Goal: Task Accomplishment & Management: Use online tool/utility

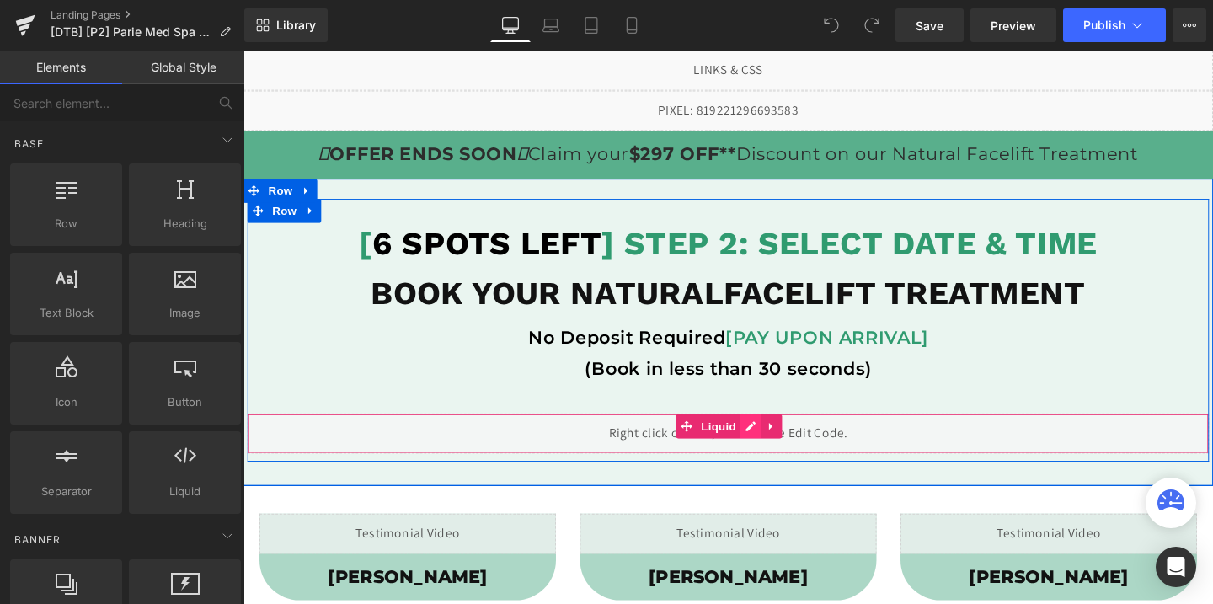
click at [781, 446] on div "Liquid" at bounding box center [753, 453] width 1010 height 42
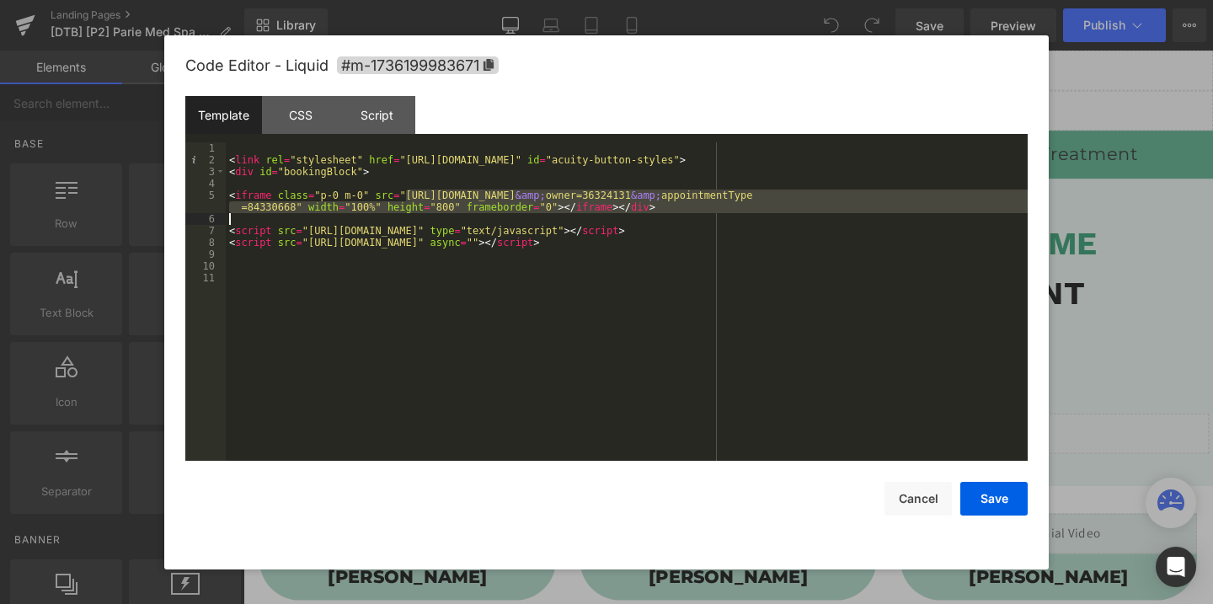
drag, startPoint x: 408, startPoint y: 194, endPoint x: 294, endPoint y: 212, distance: 115.2
click at [294, 212] on div "< link rel = "stylesheet" href = "[URL][DOMAIN_NAME]" id = "acuity-button-style…" at bounding box center [627, 313] width 802 height 342
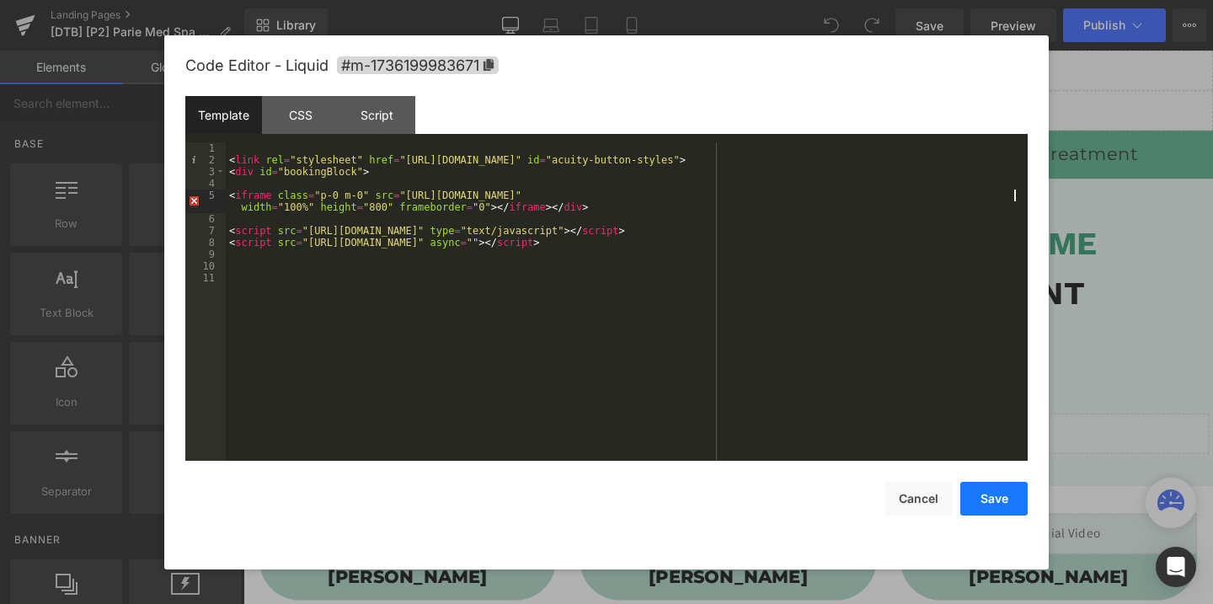
click at [989, 502] on button "Save" at bounding box center [993, 499] width 67 height 34
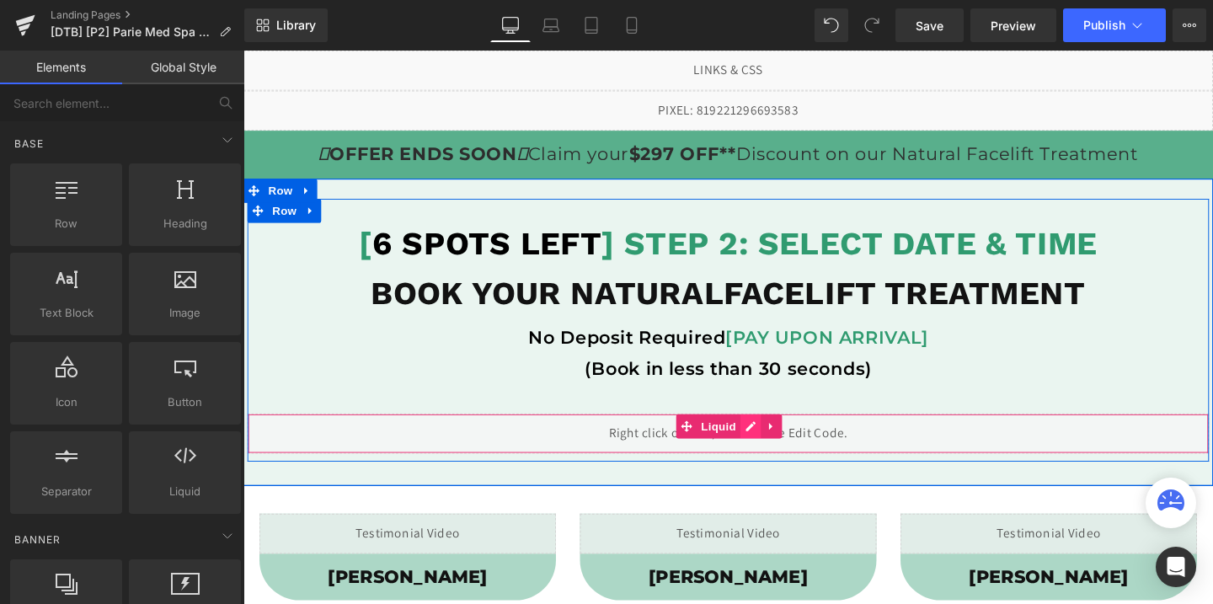
click at [784, 442] on div "Liquid" at bounding box center [753, 453] width 1010 height 42
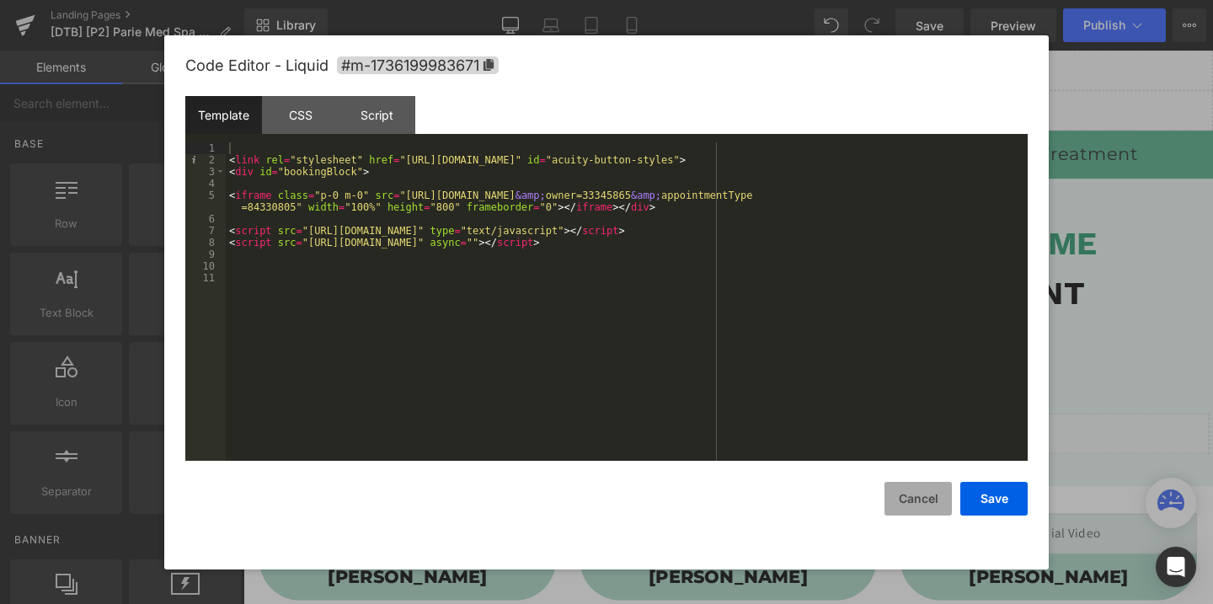
click at [911, 493] on button "Cancel" at bounding box center [917, 499] width 67 height 34
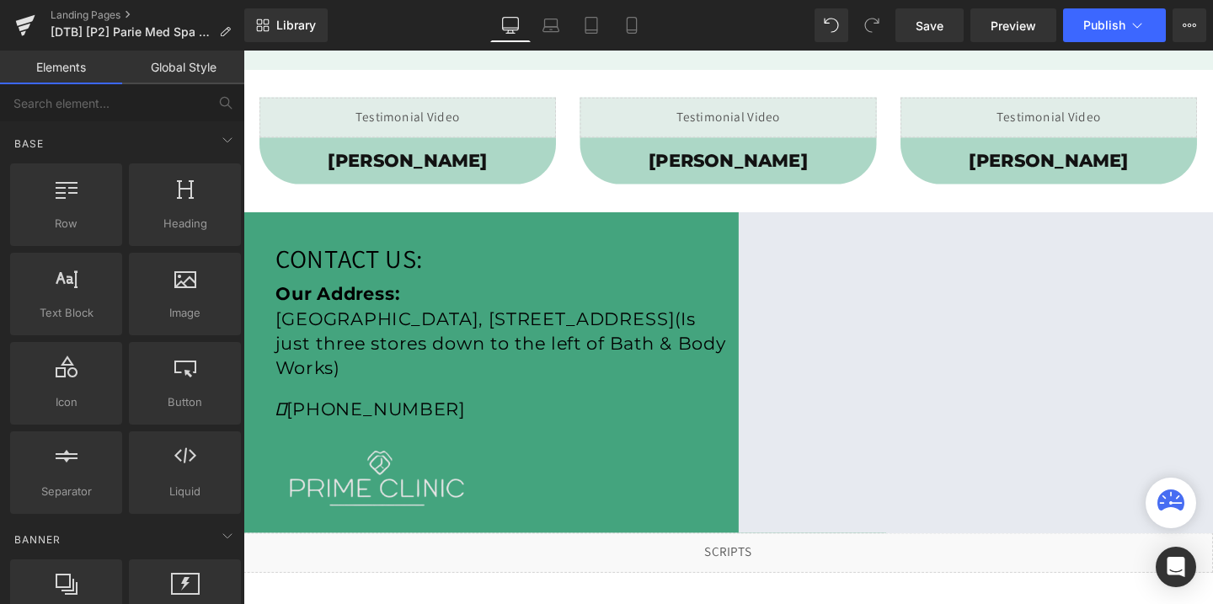
scroll to position [442, 0]
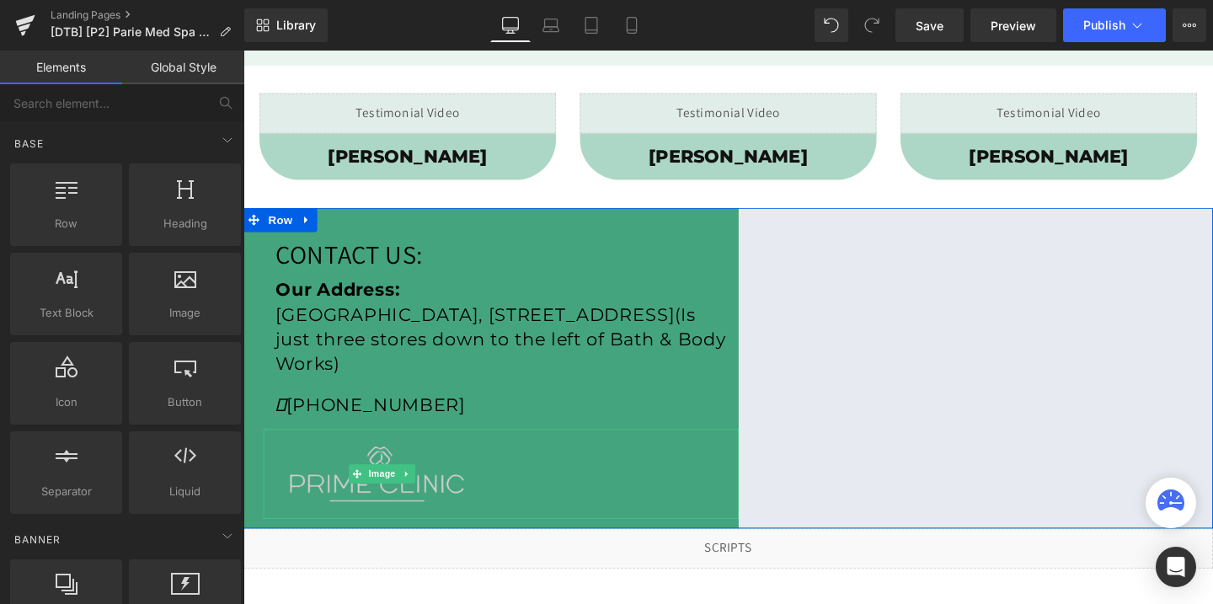
click at [428, 466] on img at bounding box center [388, 495] width 249 height 95
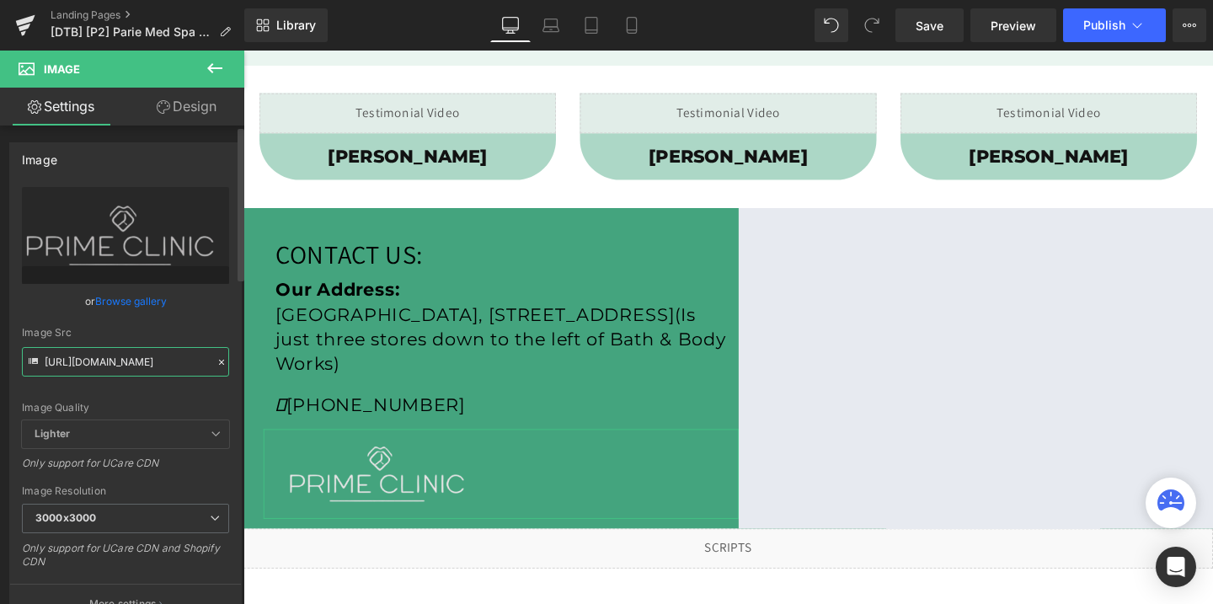
click at [119, 359] on input "[URL][DOMAIN_NAME]" at bounding box center [125, 361] width 207 height 29
paste input "arie_med_spa_rectangle_logo_3000x3000.png?v=1737749962"
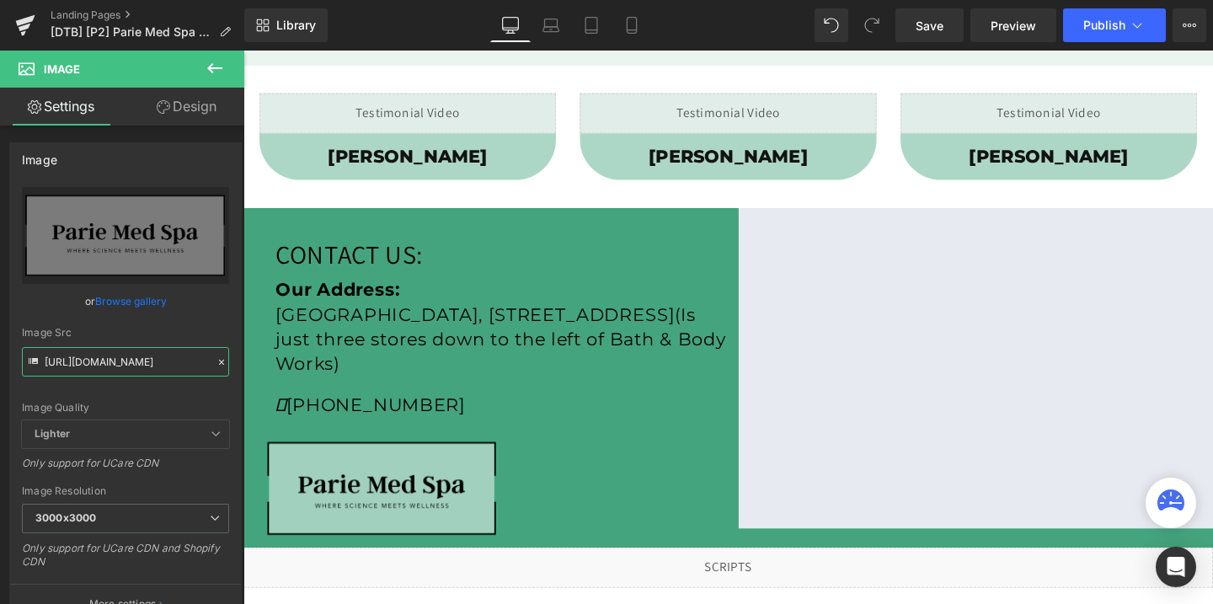
type input "[URL][DOMAIN_NAME]"
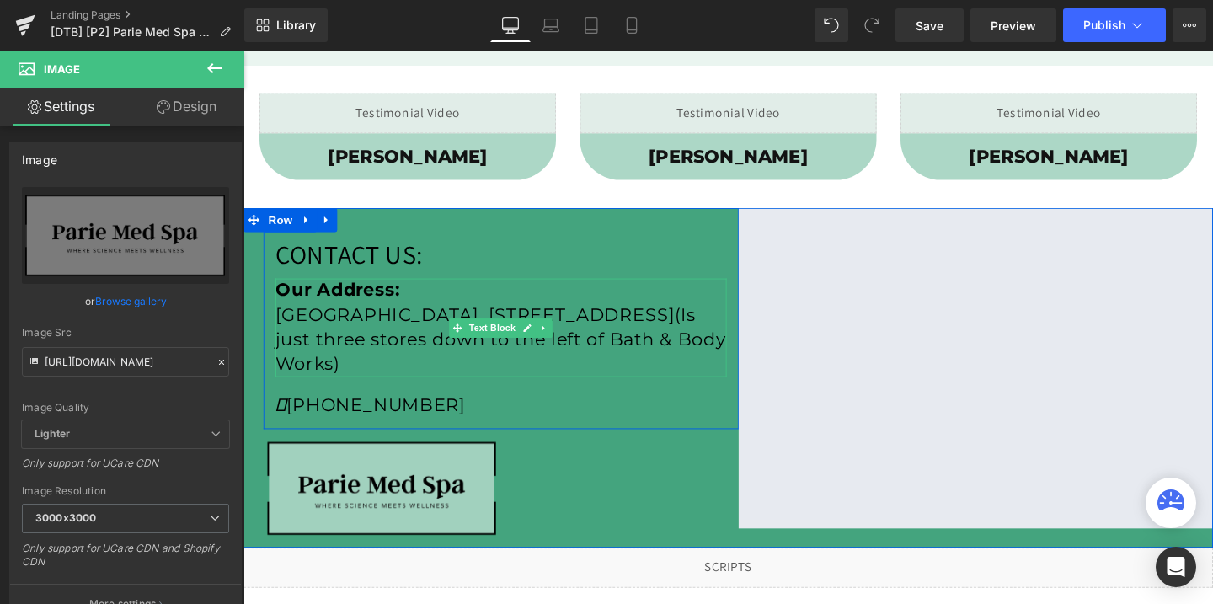
click at [386, 342] on p "[GEOGRAPHIC_DATA], [STREET_ADDRESS](I s just three stores down to the left of B…" at bounding box center [514, 354] width 474 height 77
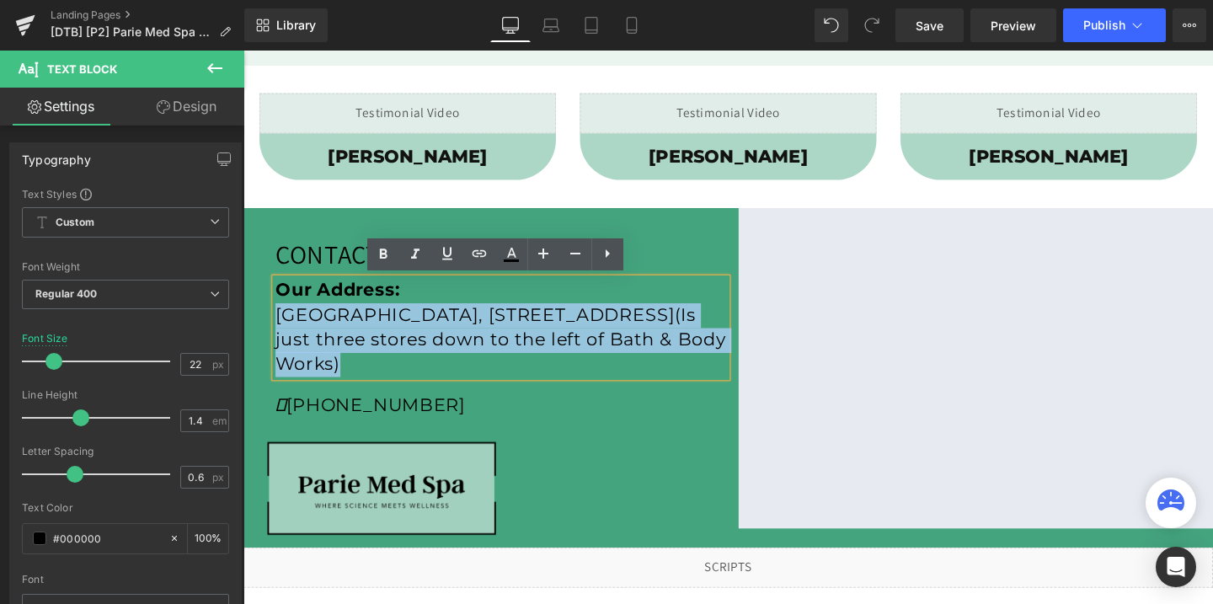
drag, startPoint x: 280, startPoint y: 330, endPoint x: 719, endPoint y: 374, distance: 441.7
click at [719, 374] on p "[GEOGRAPHIC_DATA], [STREET_ADDRESS](I s just three stores down to the left of B…" at bounding box center [514, 354] width 474 height 77
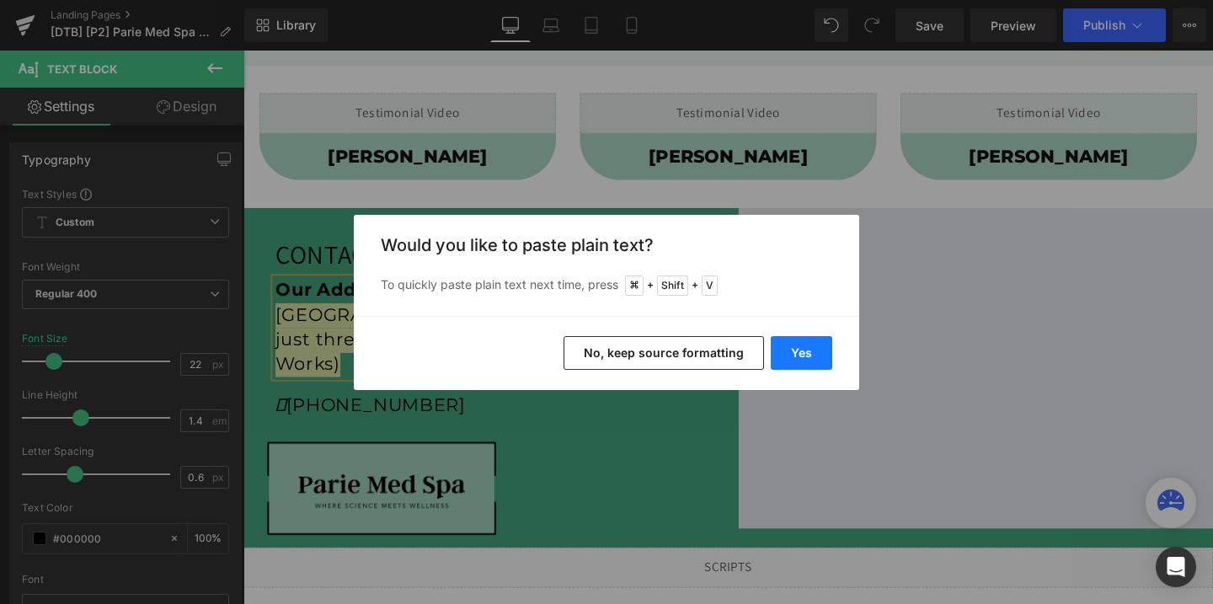
click at [790, 363] on button "Yes" at bounding box center [800, 353] width 61 height 34
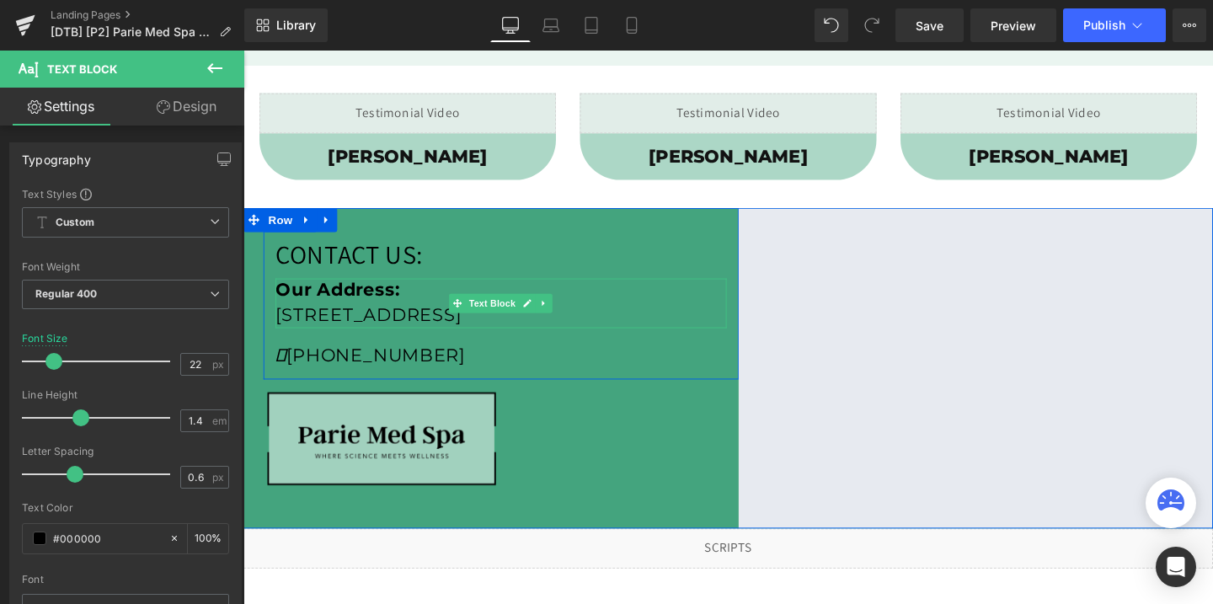
click at [737, 323] on p "[STREET_ADDRESS]" at bounding box center [514, 329] width 474 height 26
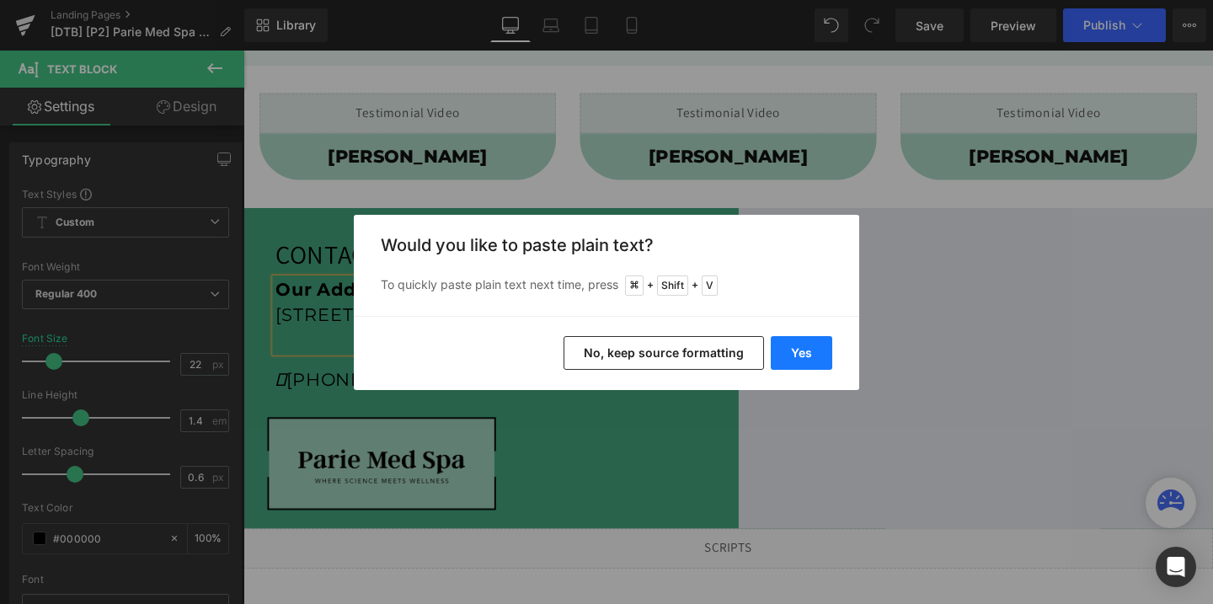
click at [802, 352] on button "Yes" at bounding box center [800, 353] width 61 height 34
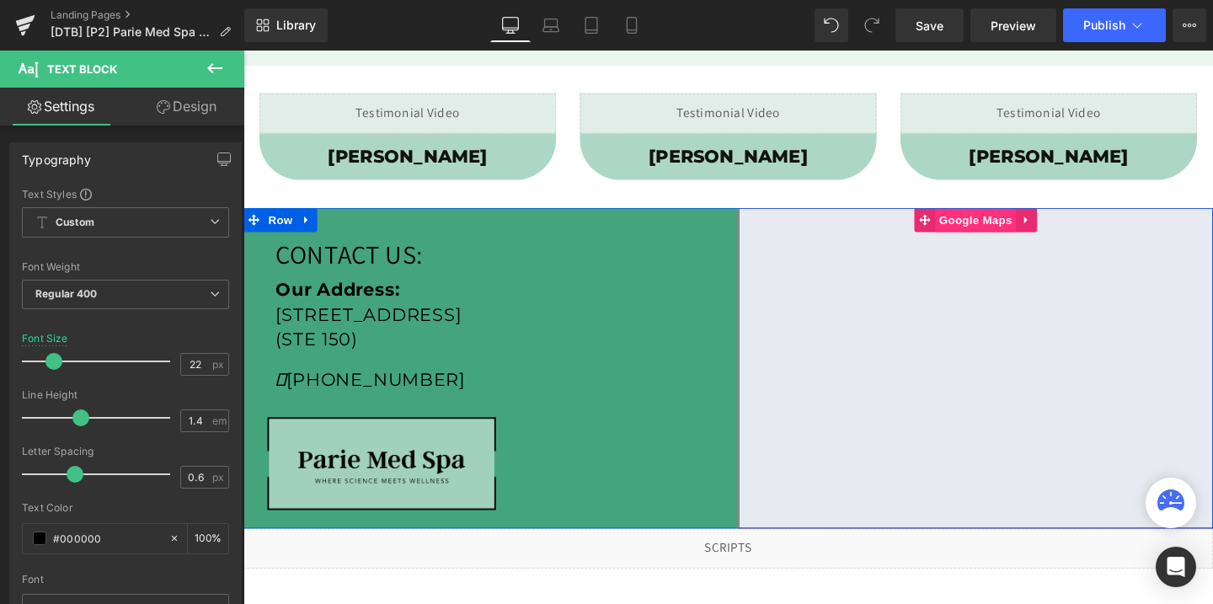
click at [1037, 228] on span "Google Maps" at bounding box center [1012, 228] width 85 height 25
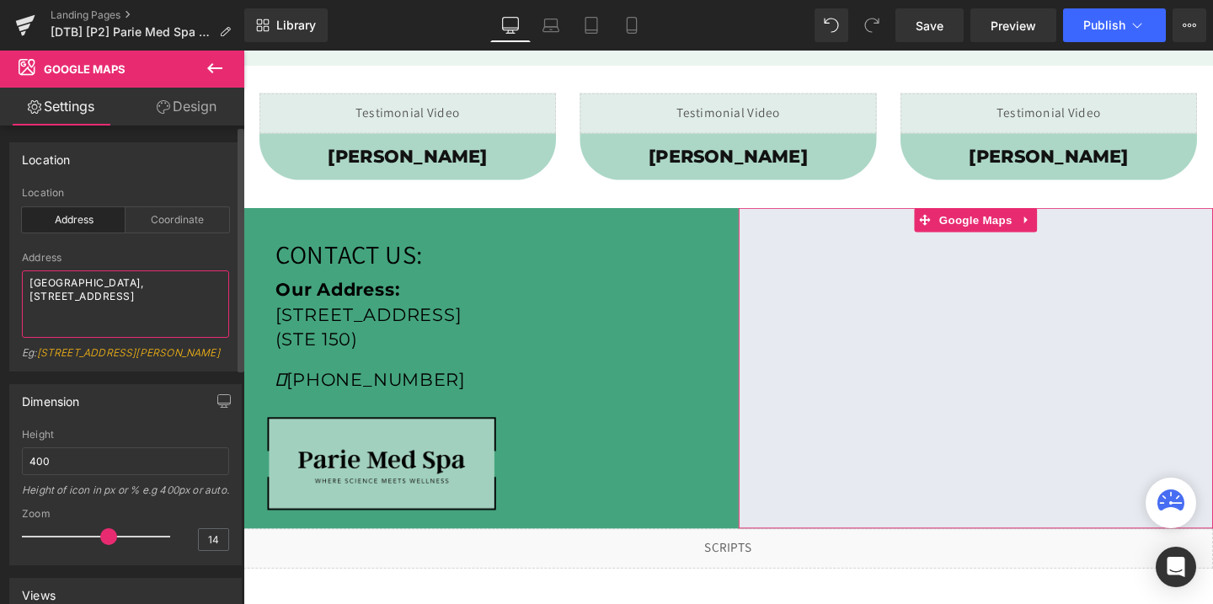
click at [93, 294] on textarea "[GEOGRAPHIC_DATA], [STREET_ADDRESS]" at bounding box center [125, 303] width 207 height 67
paste textarea "[STREET_ADDRESS]"
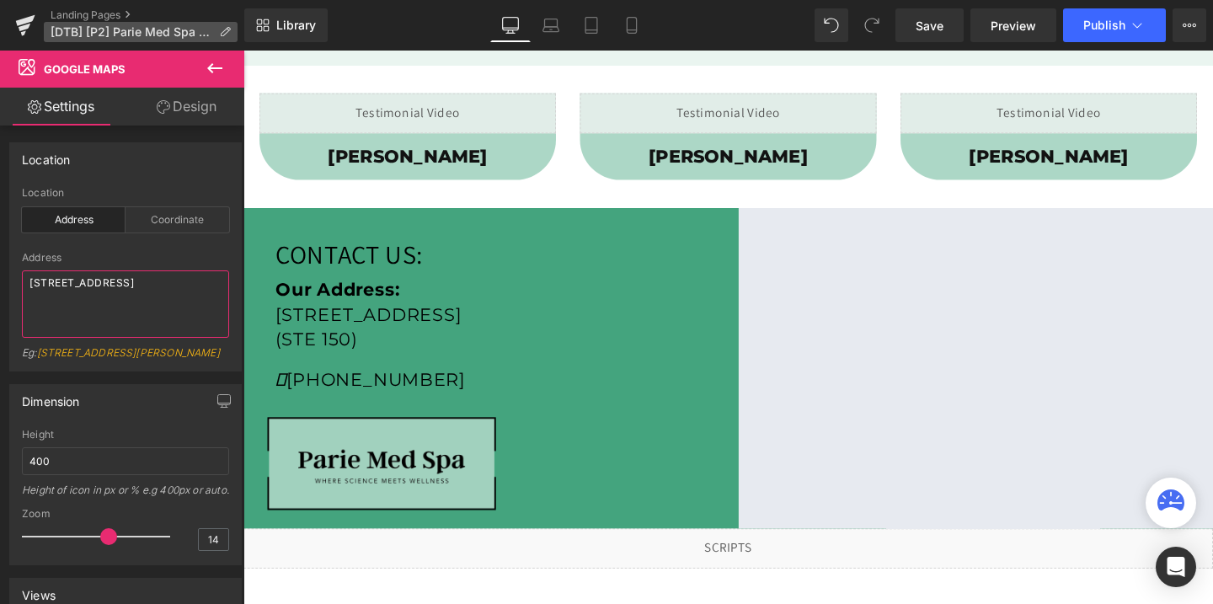
type textarea "[STREET_ADDRESS]"
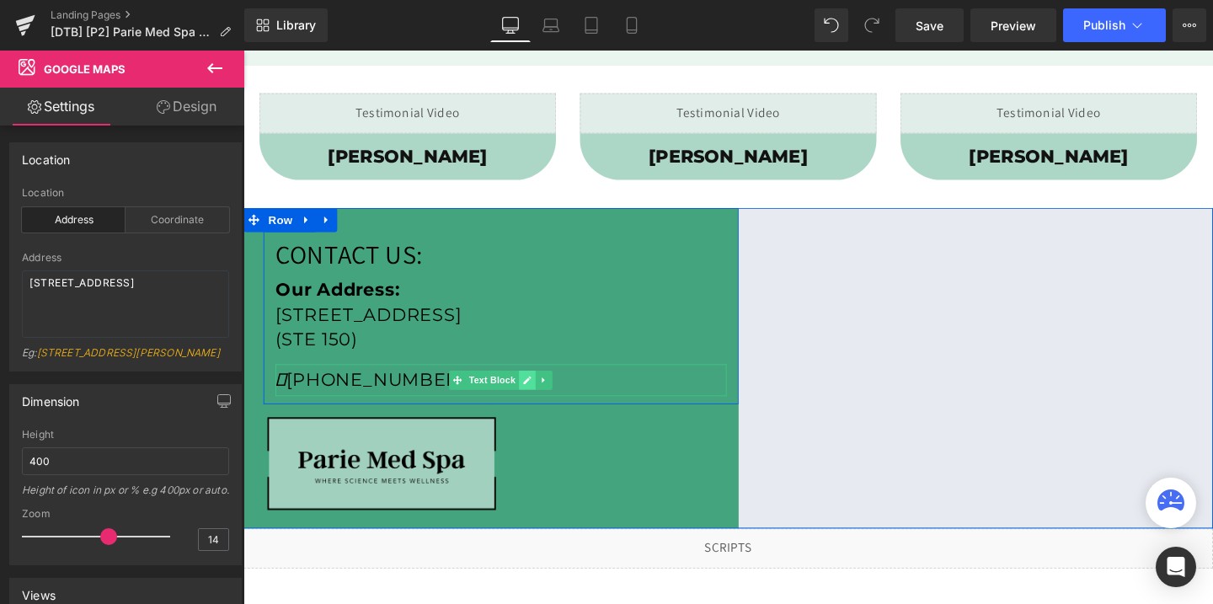
click at [539, 389] on link at bounding box center [542, 396] width 18 height 20
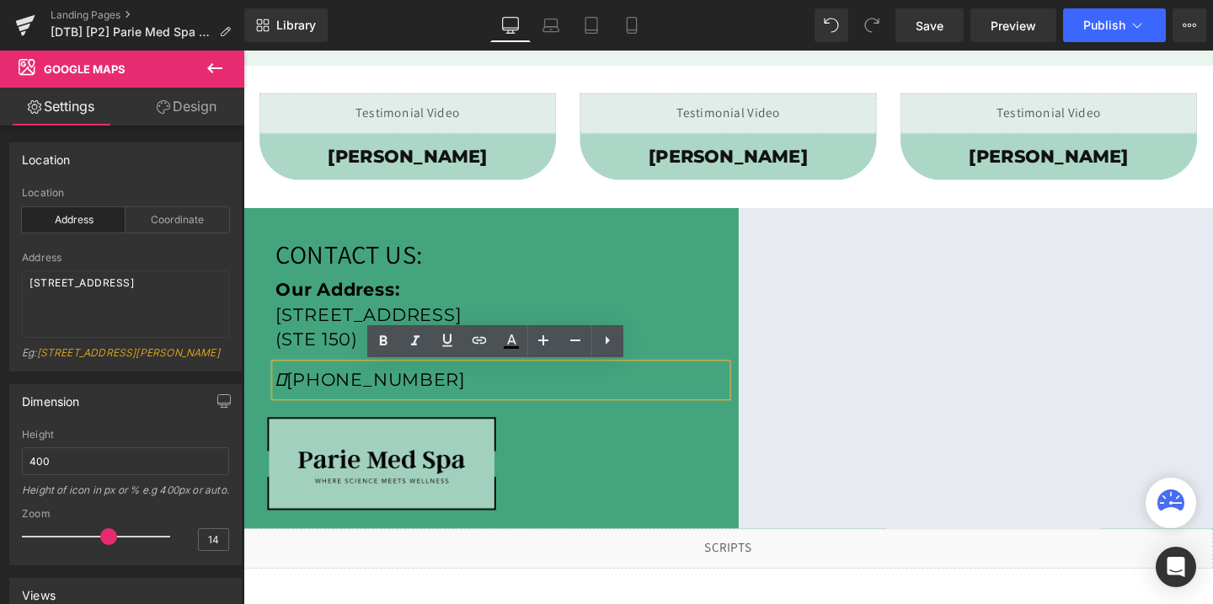
click at [459, 389] on p "[PHONE_NUMBER]" at bounding box center [514, 397] width 474 height 34
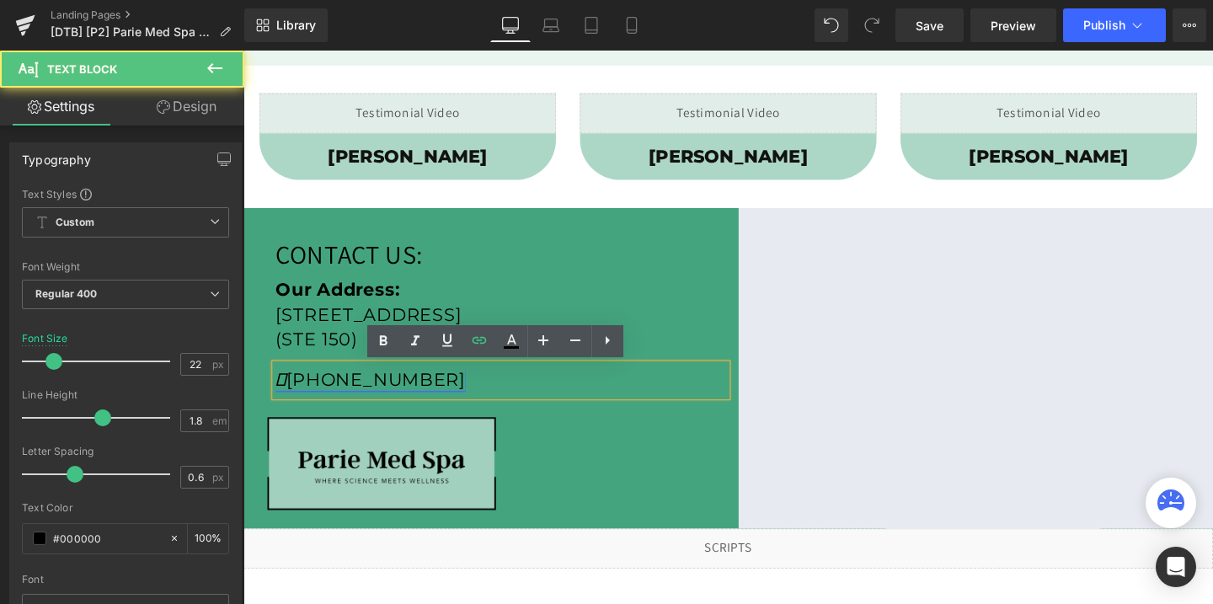
click at [392, 402] on link "[PHONE_NUMBER]" at bounding box center [377, 396] width 200 height 23
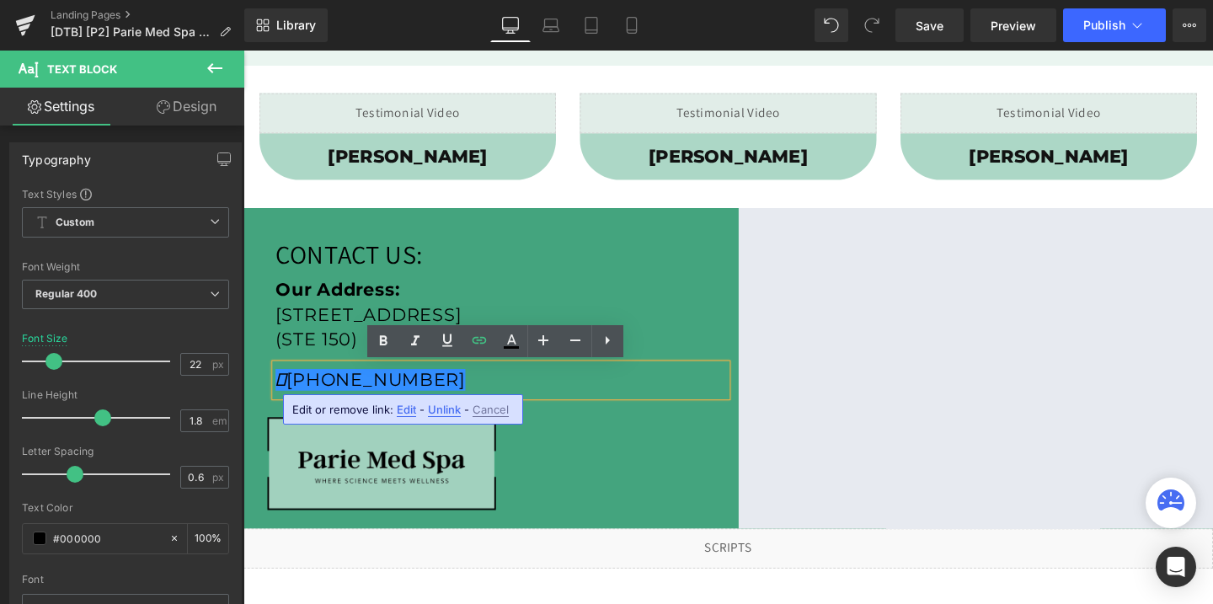
click at [397, 413] on span "Edit" at bounding box center [406, 409] width 19 height 14
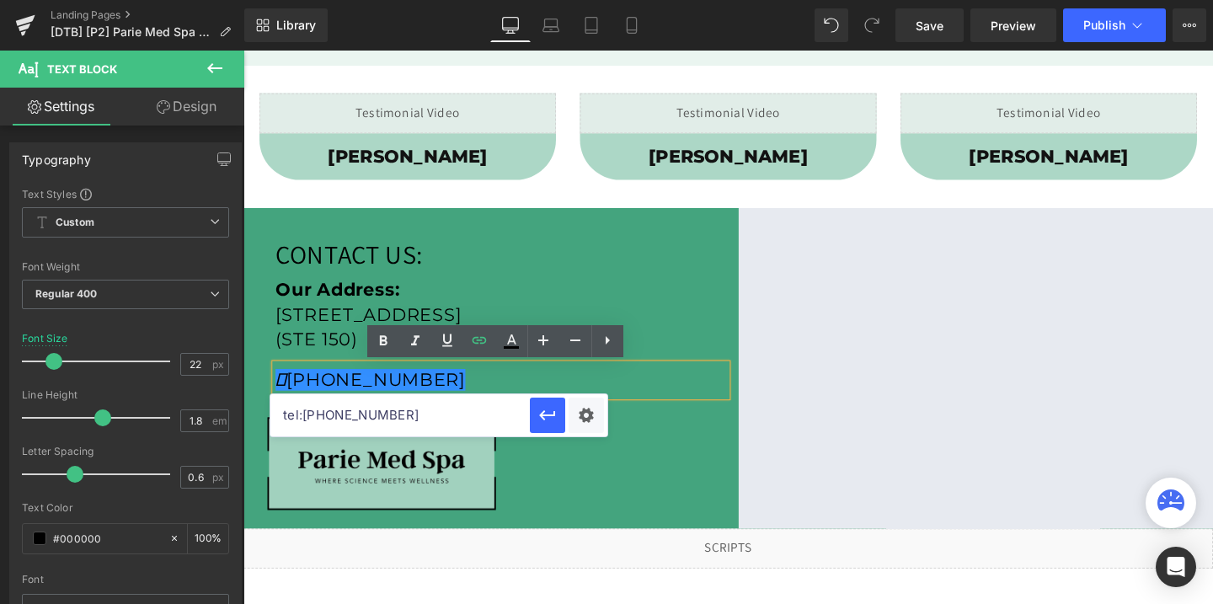
click at [388, 418] on input "tel:[PHONE_NUMBER]" at bounding box center [399, 415] width 259 height 42
paste input "7026731911"
type input "tel:[PHONE_NUMBER]"
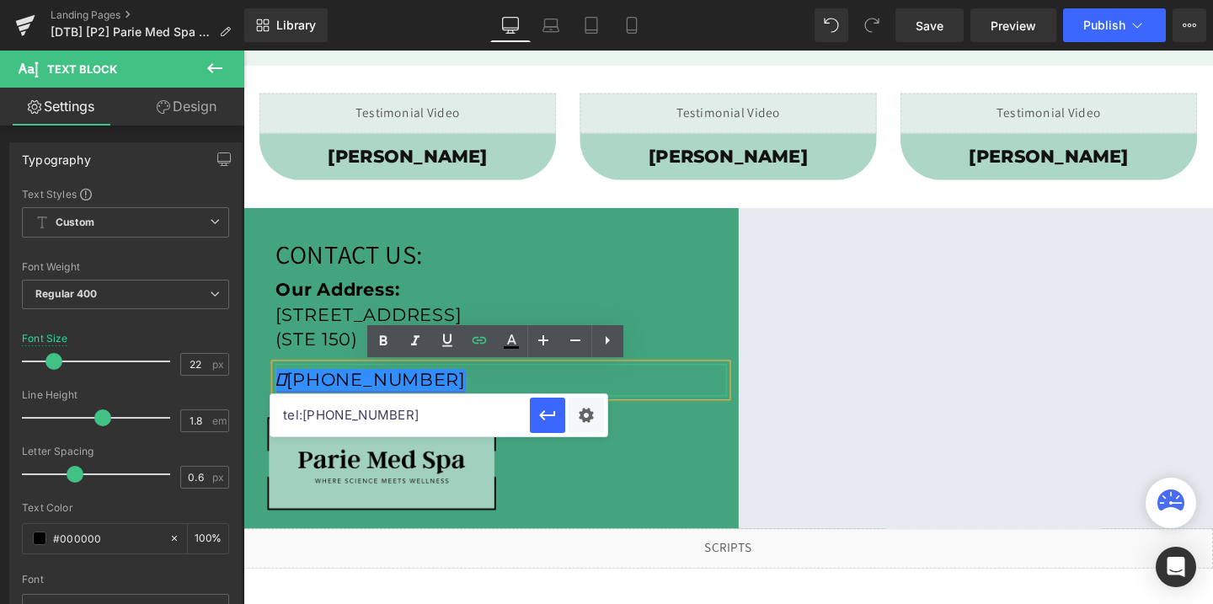
click at [418, 397] on link "[PHONE_NUMBER]" at bounding box center [377, 396] width 200 height 23
click at [366, 394] on link "[PHONE_NUMBER]" at bounding box center [377, 396] width 200 height 23
click at [562, 419] on button "button" at bounding box center [547, 414] width 35 height 35
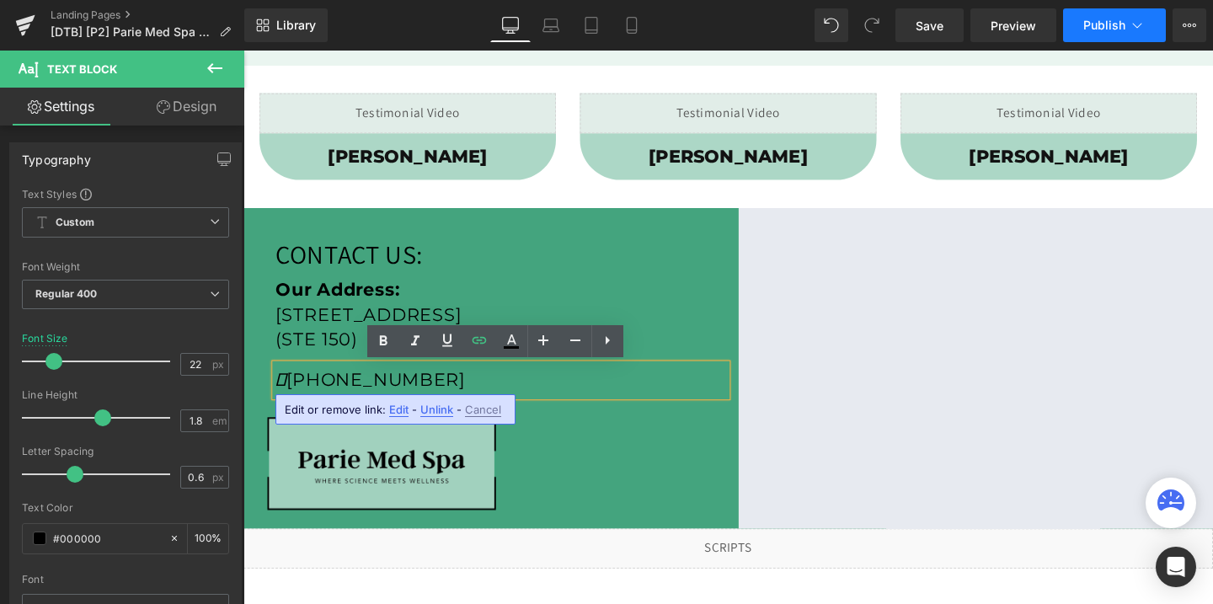
click at [1109, 21] on span "Publish" at bounding box center [1104, 25] width 42 height 13
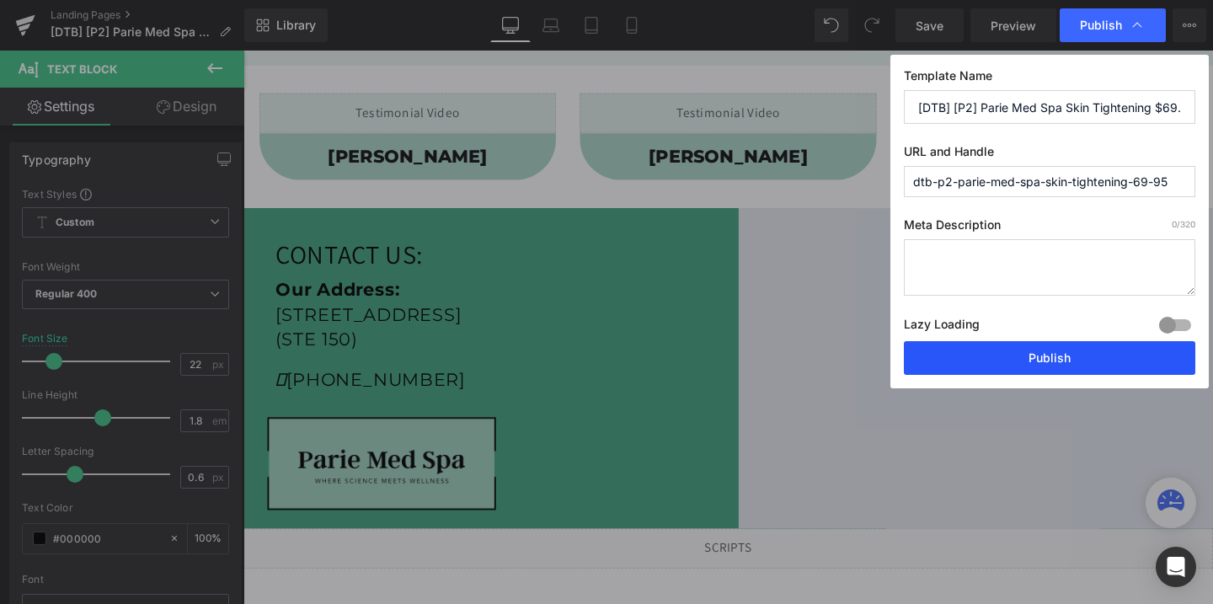
click at [1015, 358] on button "Publish" at bounding box center [1048, 358] width 291 height 34
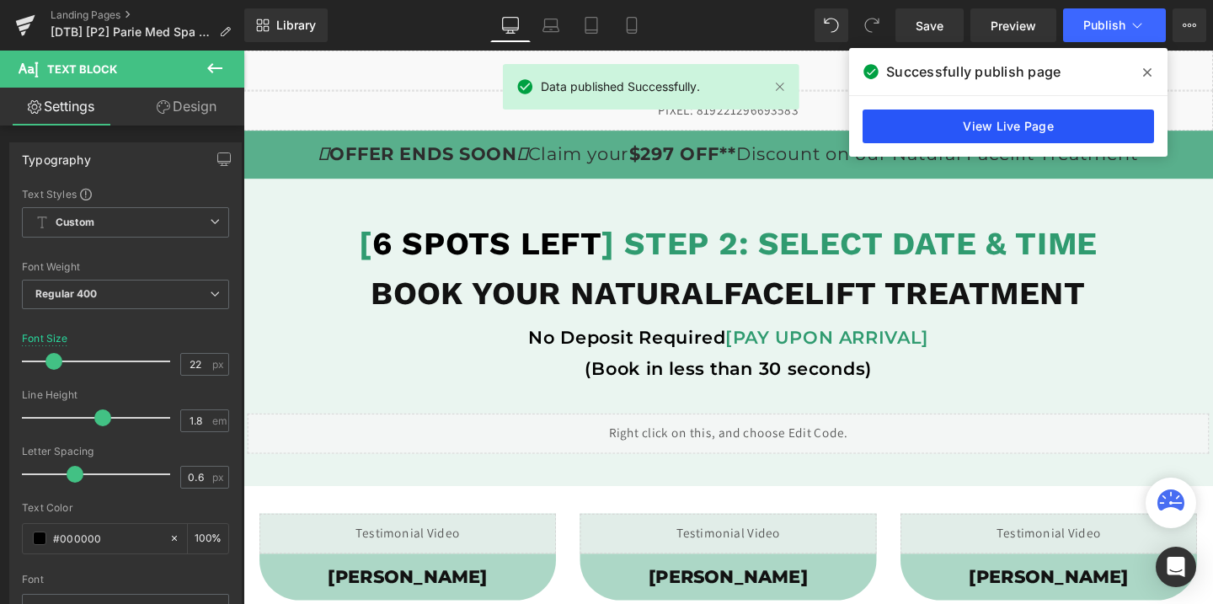
click at [1006, 119] on link "View Live Page" at bounding box center [1007, 126] width 291 height 34
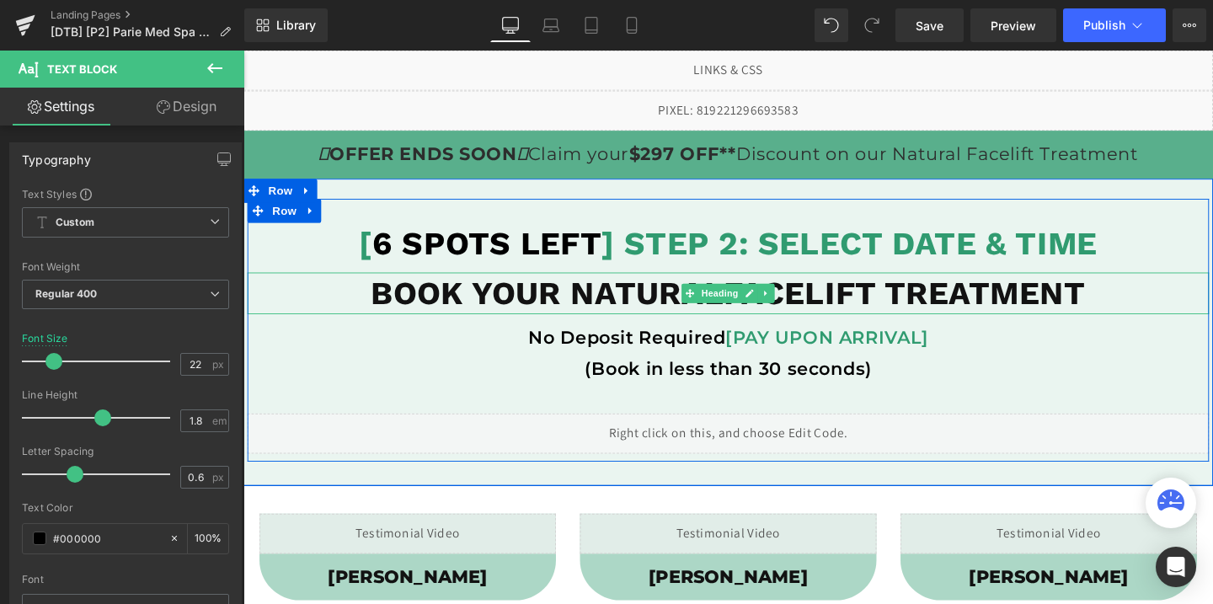
click at [659, 303] on b "BOOK YOUR NATURALFACELIFT TREATMENT" at bounding box center [752, 305] width 751 height 40
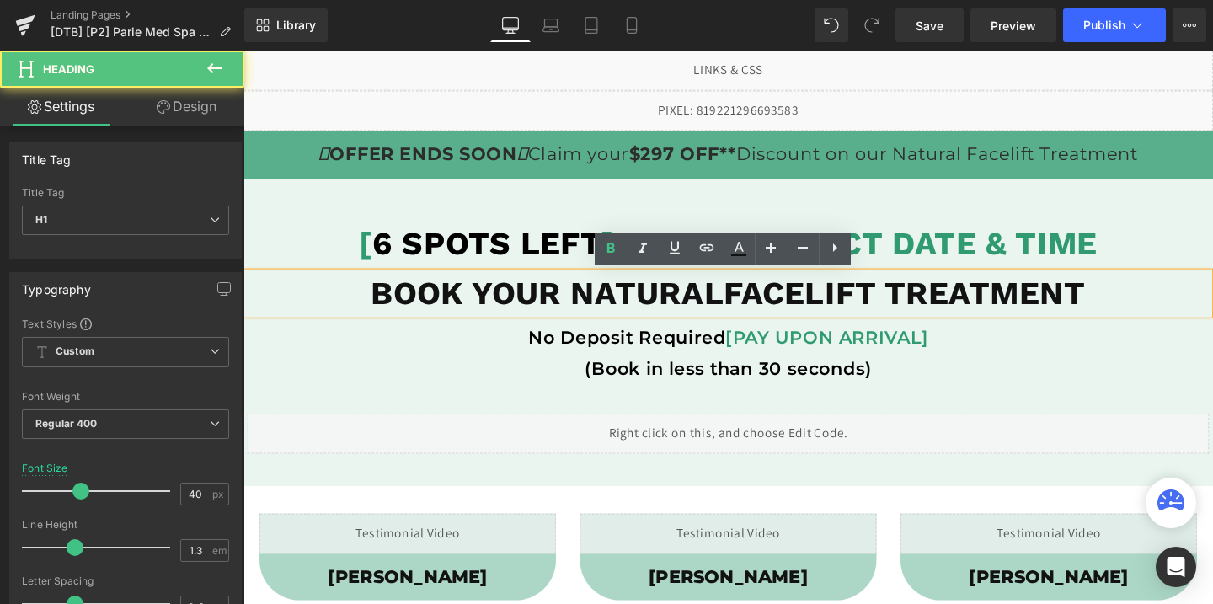
click at [747, 307] on b "BOOK YOUR NATURALFACELIFT TREATMENT" at bounding box center [752, 305] width 751 height 40
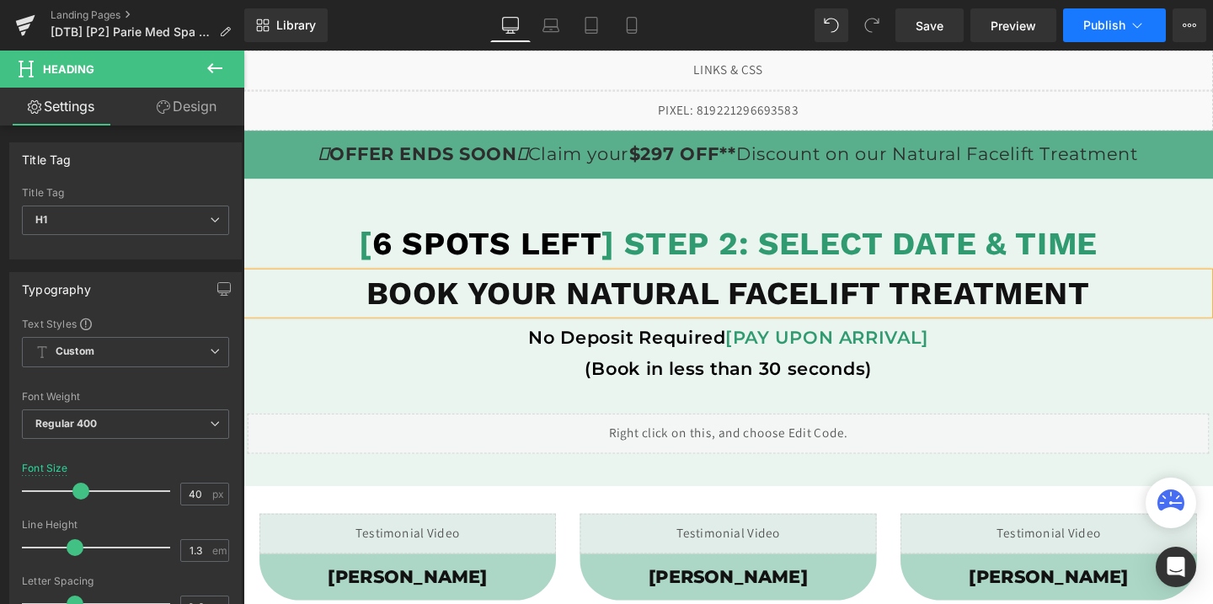
click at [1102, 37] on button "Publish" at bounding box center [1114, 25] width 103 height 34
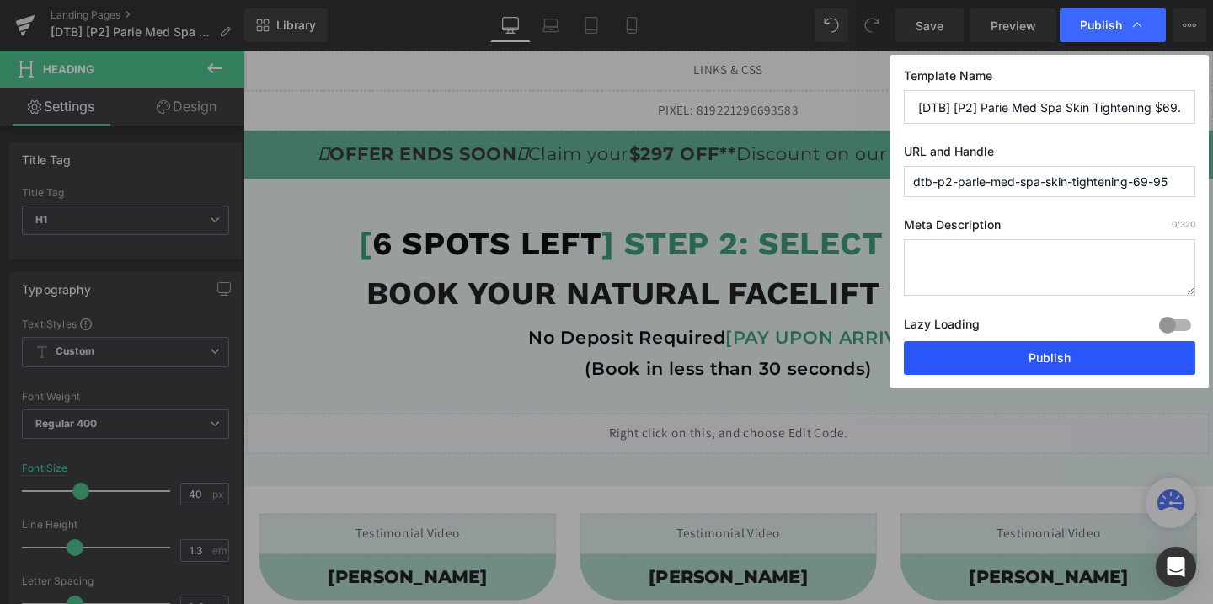
click at [1024, 355] on button "Publish" at bounding box center [1048, 358] width 291 height 34
